Goal: Download file/media

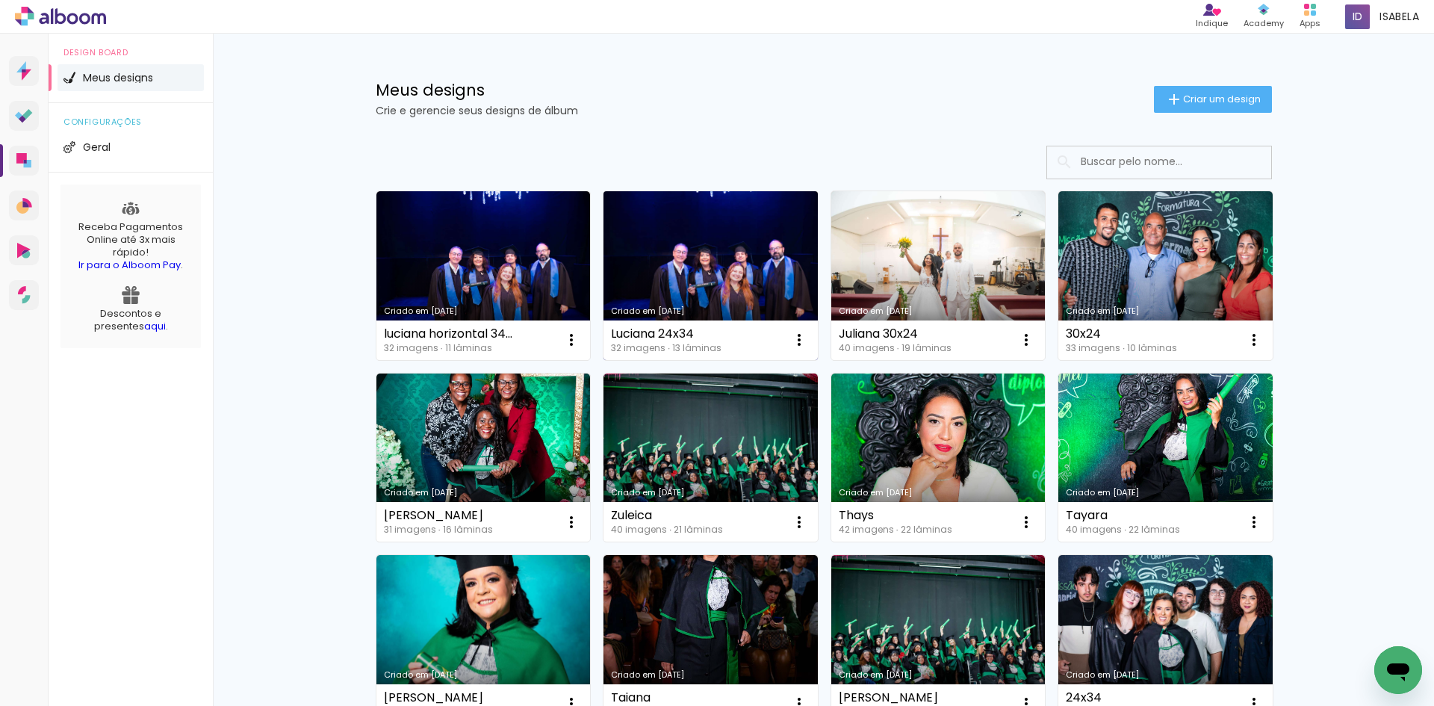
click at [677, 271] on link "Criado em [DATE]" at bounding box center [711, 275] width 214 height 169
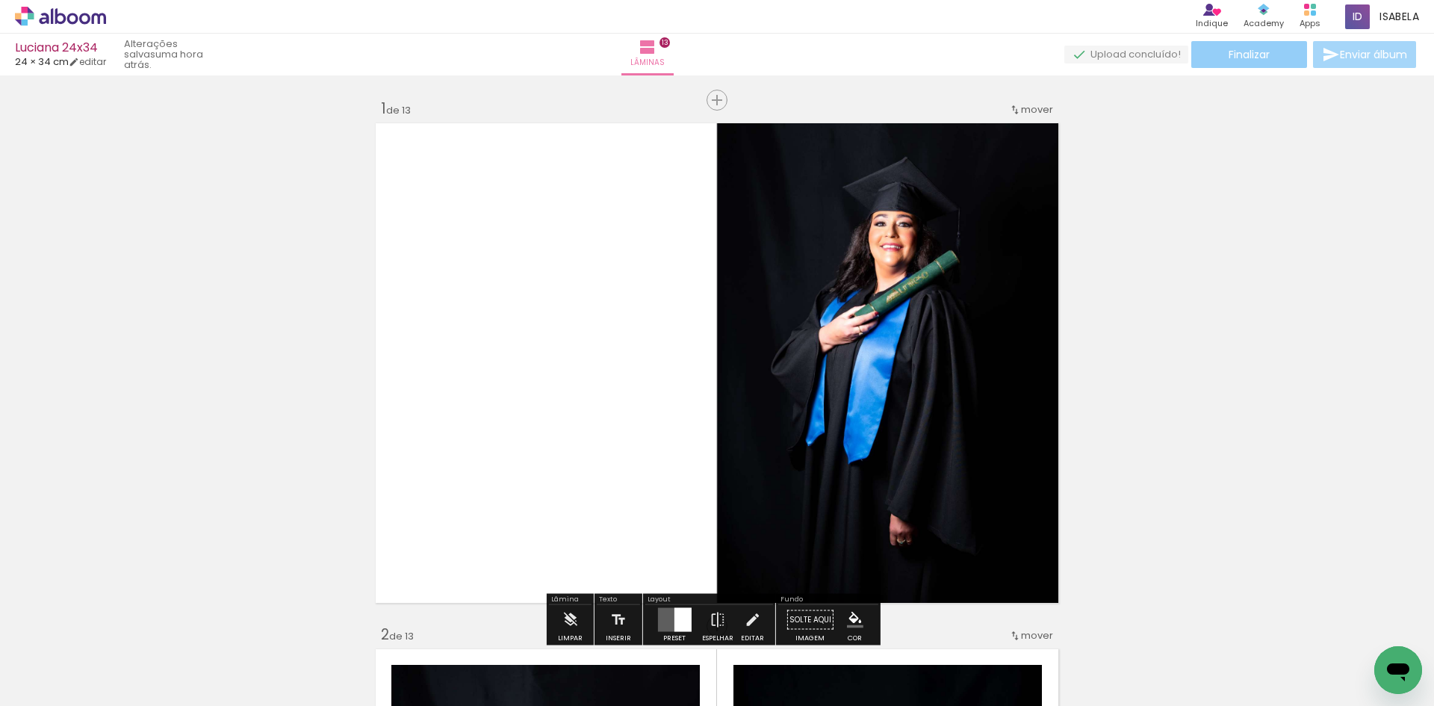
click at [1250, 58] on span "Finalizar" at bounding box center [1249, 54] width 41 height 10
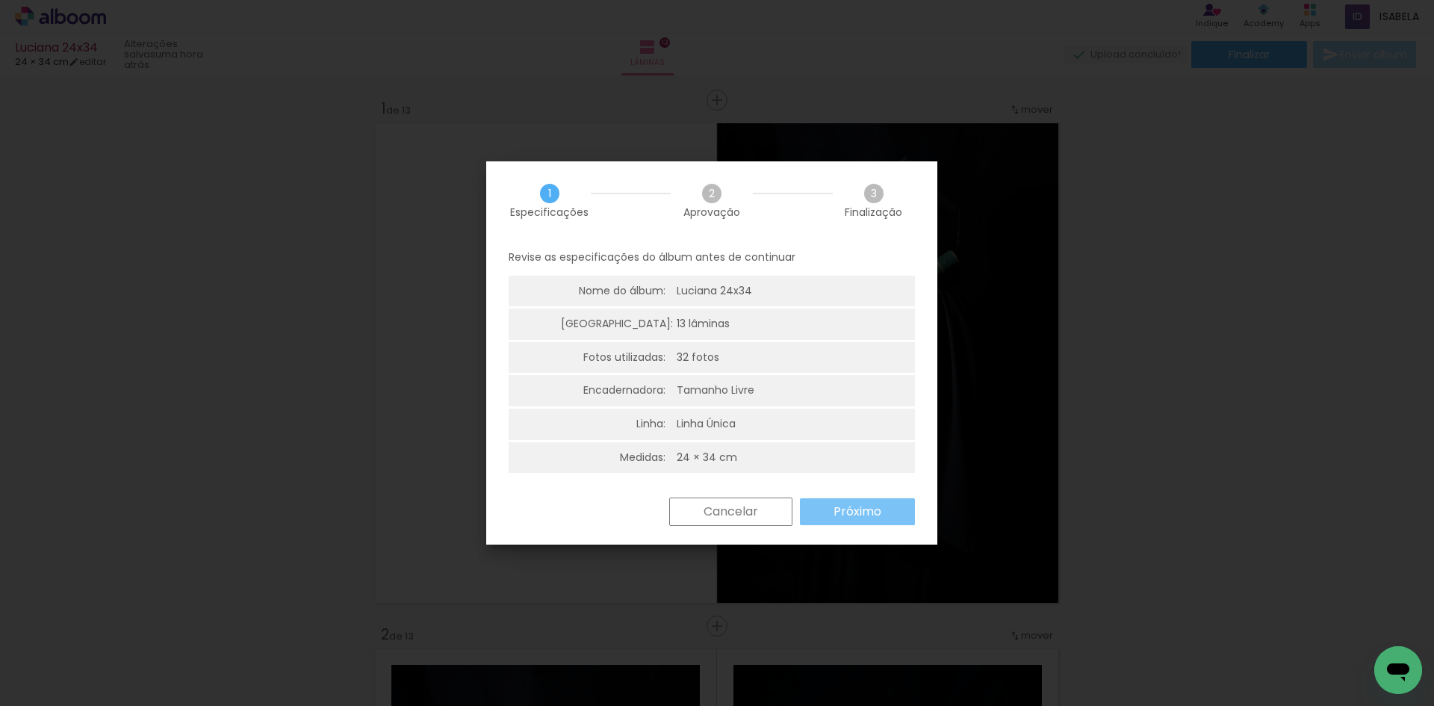
click at [888, 517] on paper-button "Próximo" at bounding box center [857, 511] width 115 height 27
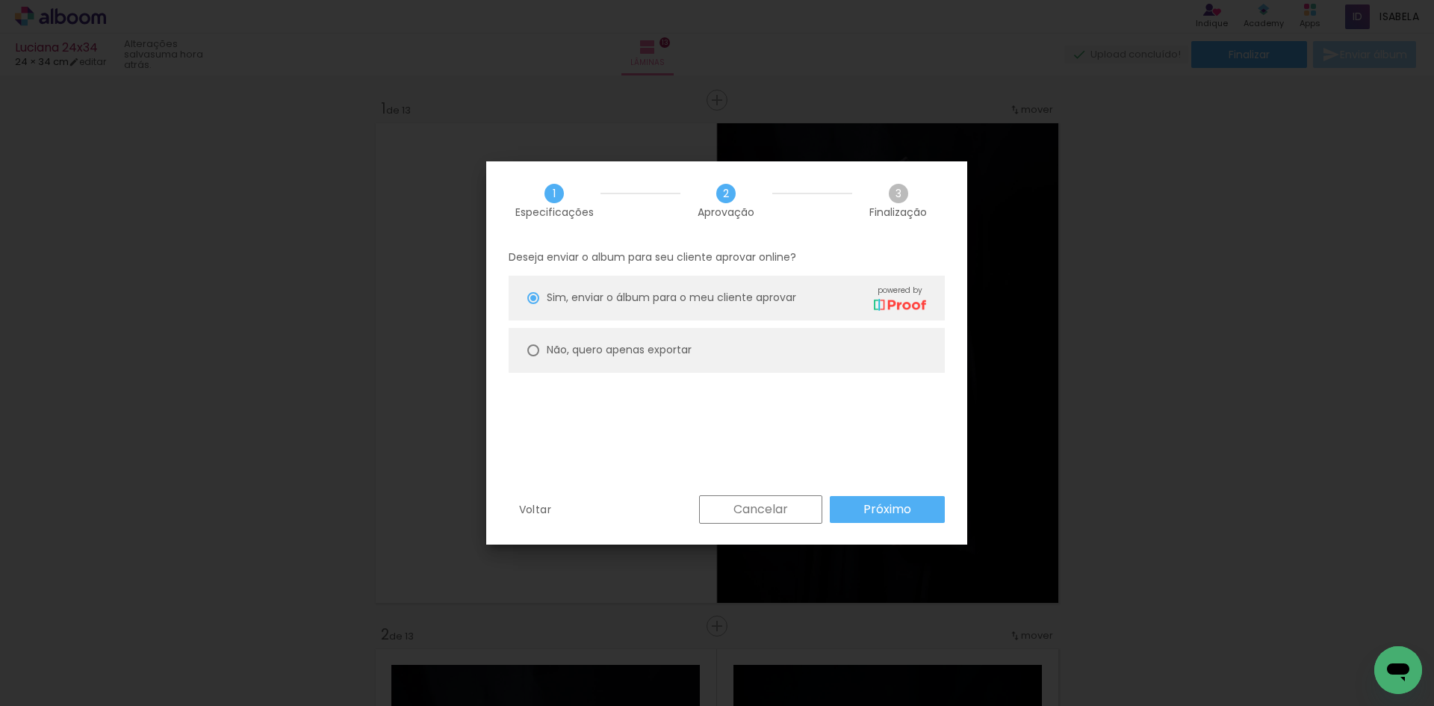
click at [0, 0] on slot "Não, quero apenas exportar" at bounding box center [0, 0] width 0 height 0
type paper-radio-button "on"
click at [0, 0] on slot "Próximo" at bounding box center [0, 0] width 0 height 0
type input "Alta, 300 DPI"
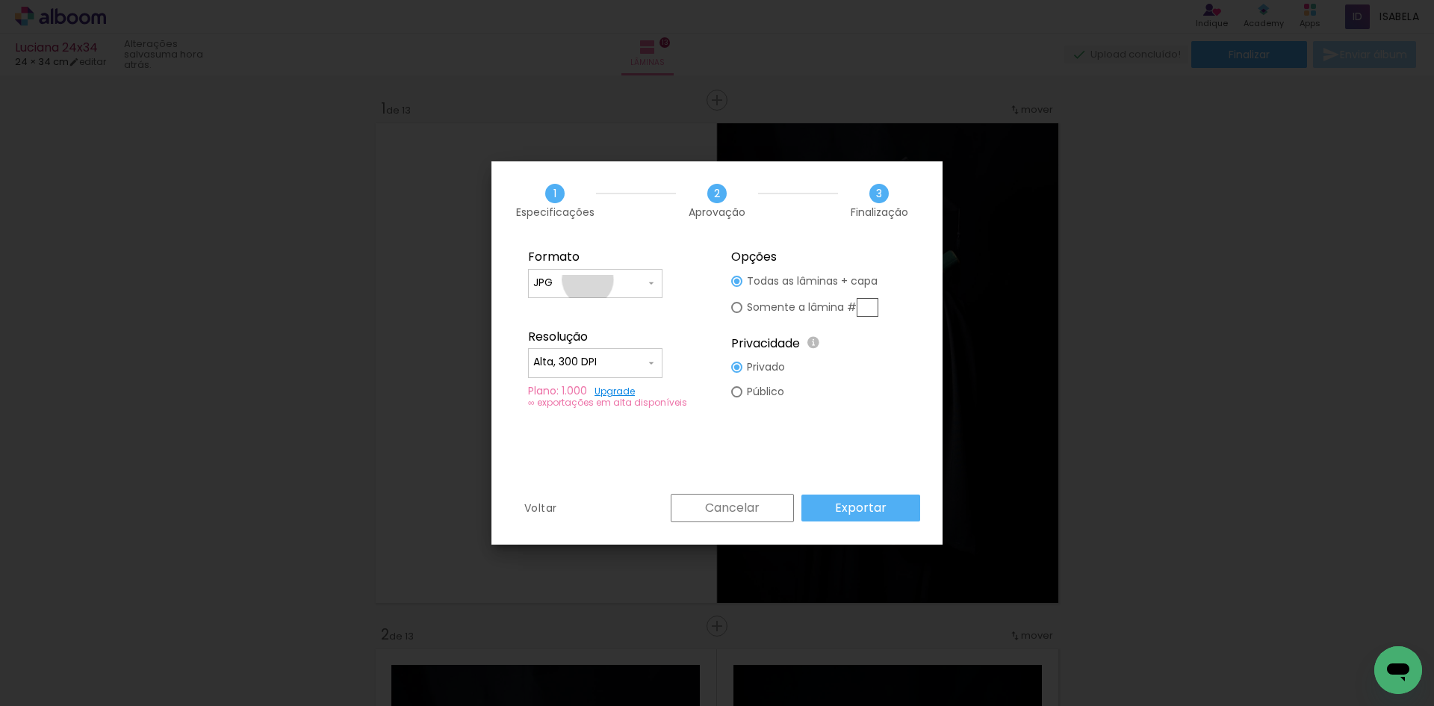
click at [588, 280] on input "JPG" at bounding box center [589, 283] width 112 height 15
click at [595, 311] on paper-item "PDF" at bounding box center [595, 311] width 134 height 30
type input "PDF"
click at [0, 0] on slot "Exportar" at bounding box center [0, 0] width 0 height 0
